Goal: Navigation & Orientation: Go to known website

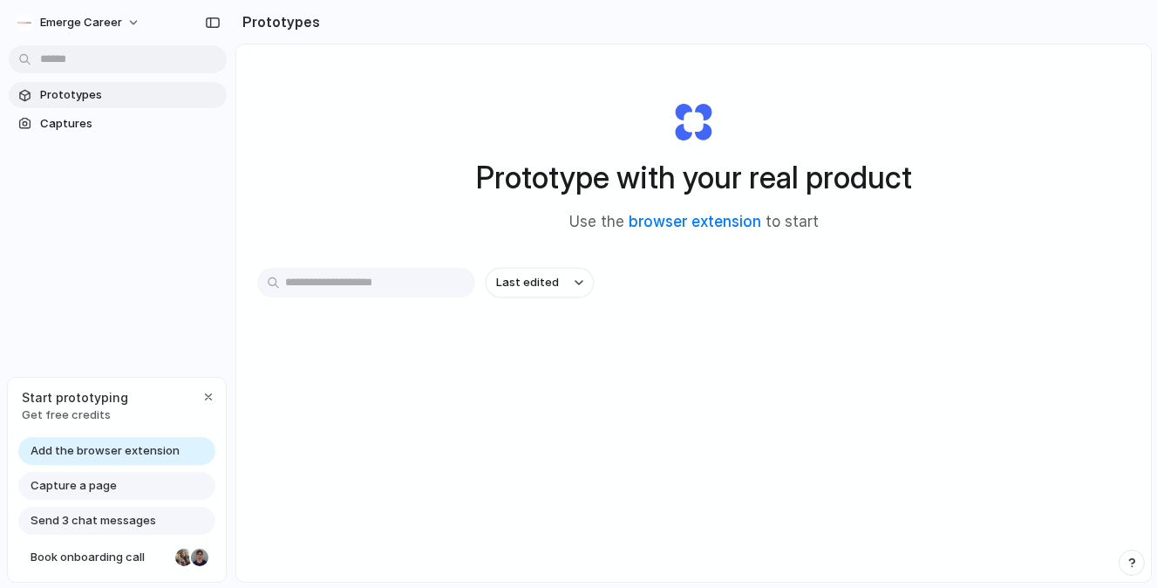
click at [157, 447] on span "Add the browser extension" at bounding box center [105, 450] width 149 height 17
